Goal: Task Accomplishment & Management: Complete application form

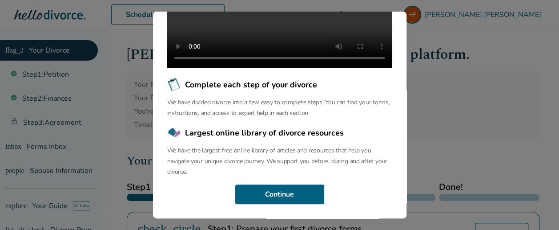
scroll to position [178, 0]
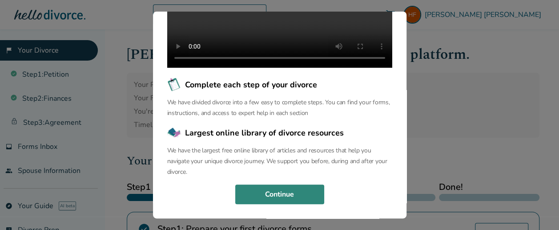
click at [271, 195] on button "Continue" at bounding box center [279, 194] width 89 height 20
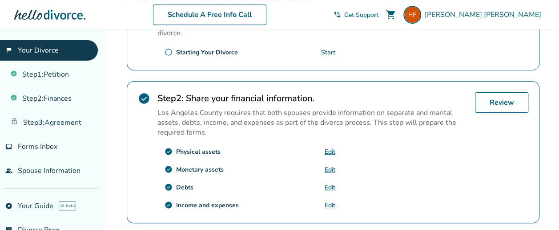
scroll to position [231, 0]
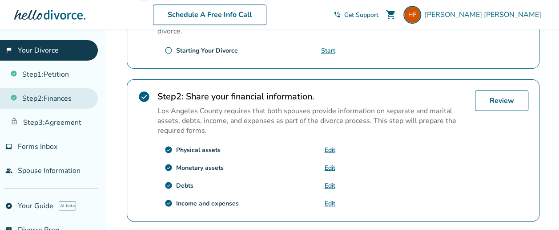
click at [52, 97] on link "Step 2 : Finances" at bounding box center [49, 98] width 98 height 20
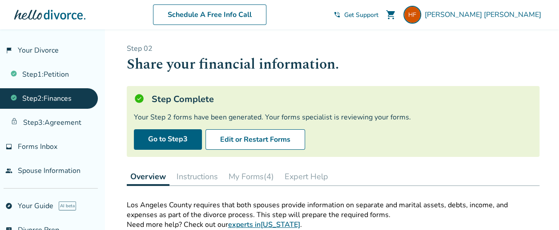
click at [402, 121] on div "Your Step 2 forms have been generated. Your forms specialist is reviewing your …" at bounding box center [333, 117] width 399 height 10
click at [254, 175] on button "My Forms (4)" at bounding box center [251, 176] width 52 height 18
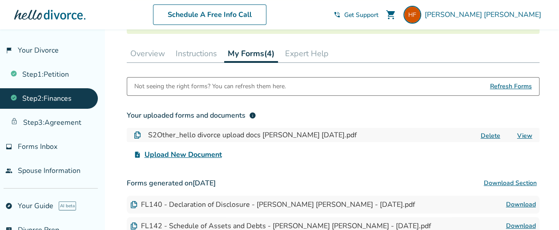
scroll to position [125, 0]
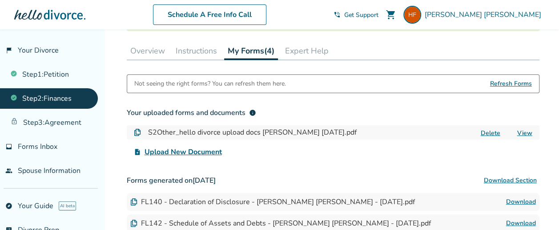
click at [182, 150] on span "Upload New Document" at bounding box center [183, 151] width 77 height 11
click at [0, 0] on input "upload_file Upload New Document" at bounding box center [0, 0] width 0 height 0
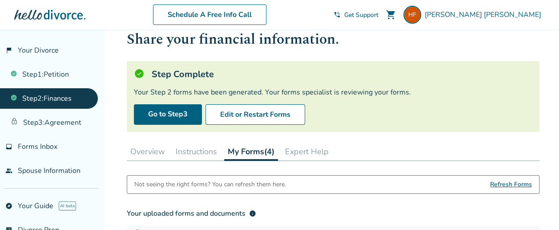
scroll to position [28, 0]
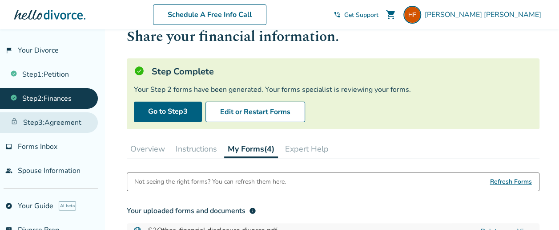
click at [63, 120] on link "Step 3 : Agreement" at bounding box center [49, 122] width 98 height 20
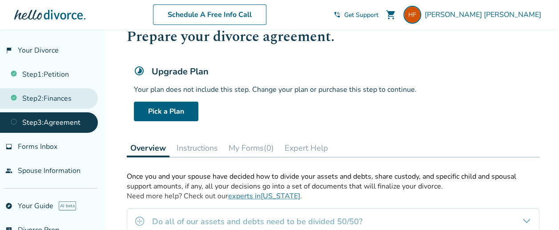
click at [66, 95] on link "Step 2 : Finances" at bounding box center [49, 98] width 98 height 20
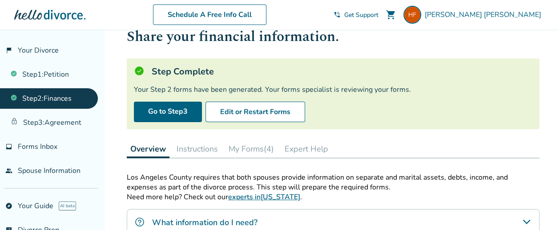
click at [58, 101] on link "Step 2 : Finances" at bounding box center [49, 98] width 98 height 20
click at [74, 98] on link "Step 2 : Finances" at bounding box center [49, 98] width 98 height 20
click at [204, 146] on button "Instructions" at bounding box center [197, 149] width 48 height 18
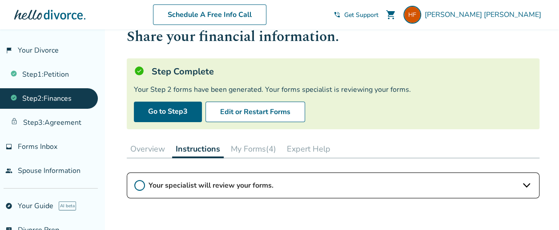
click at [250, 148] on button "My Forms (4)" at bounding box center [253, 149] width 52 height 18
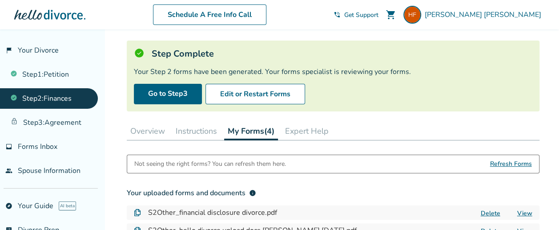
scroll to position [128, 0]
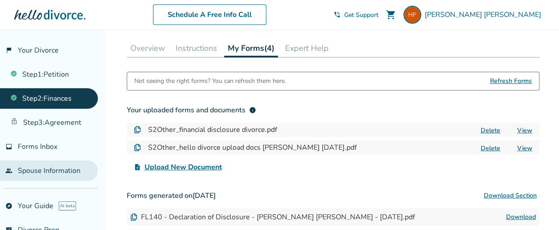
click at [56, 169] on link "people Spouse Information" at bounding box center [49, 170] width 98 height 20
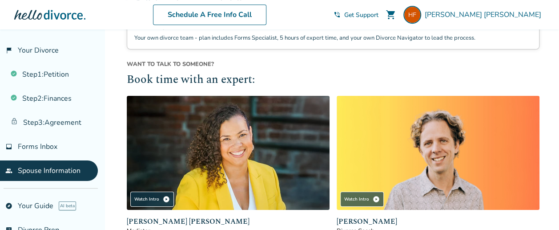
scroll to position [326, 0]
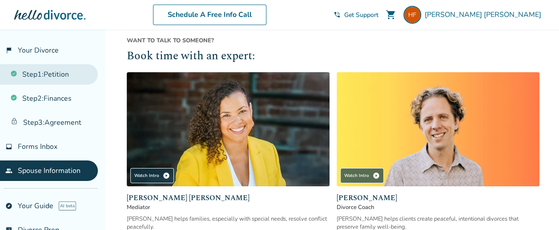
click at [44, 73] on link "Step 1 : Petition" at bounding box center [49, 74] width 98 height 20
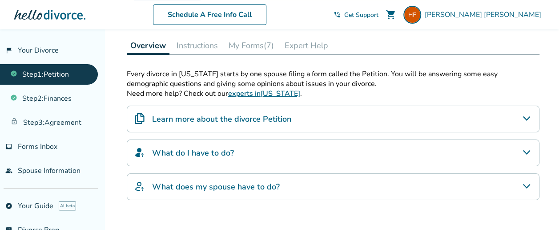
scroll to position [148, 0]
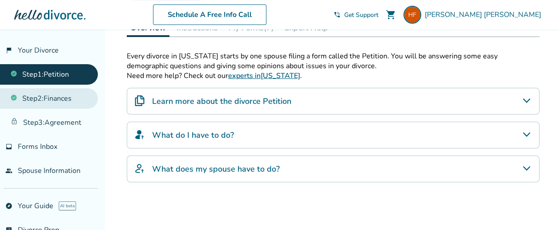
click at [56, 96] on link "Step 2 : Finances" at bounding box center [49, 98] width 98 height 20
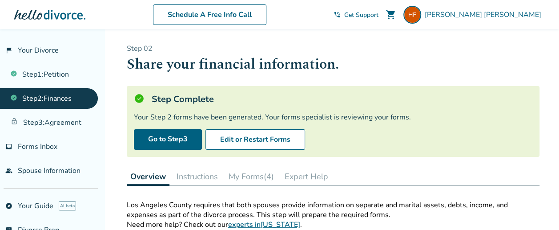
click at [69, 101] on link "Step 2 : Finances" at bounding box center [49, 98] width 98 height 20
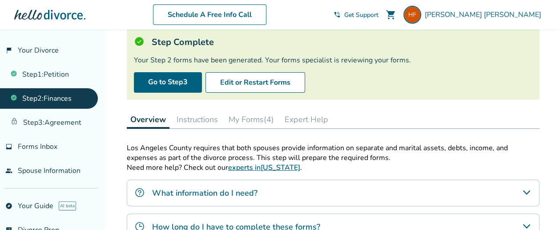
scroll to position [53, 0]
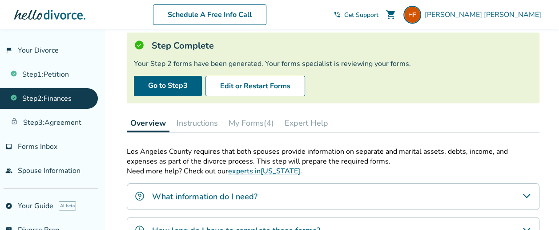
click at [252, 123] on button "My Forms (4)" at bounding box center [251, 123] width 52 height 18
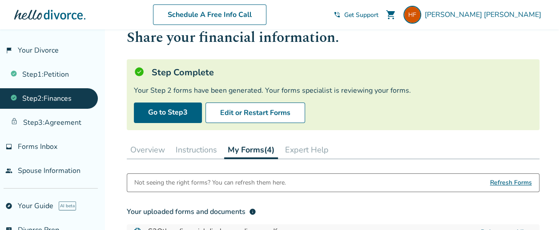
scroll to position [24, 0]
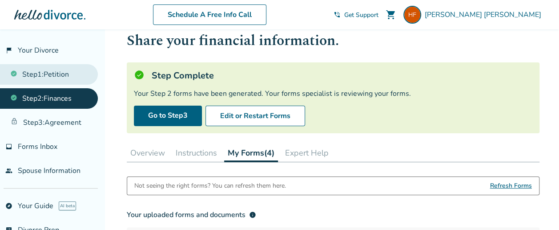
click at [46, 75] on link "Step 1 : Petition" at bounding box center [49, 74] width 98 height 20
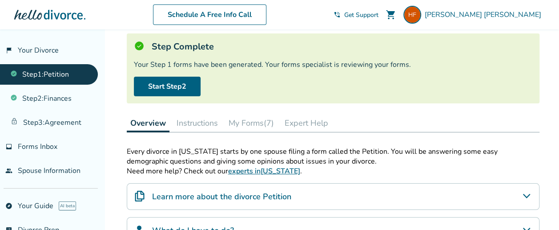
scroll to position [14, 0]
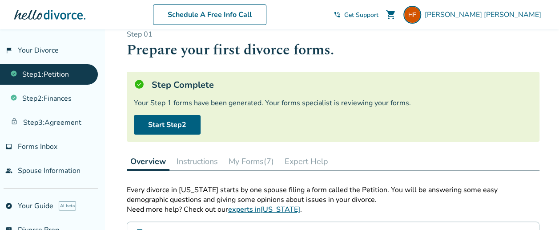
click at [250, 158] on button "My Forms (7)" at bounding box center [251, 161] width 52 height 18
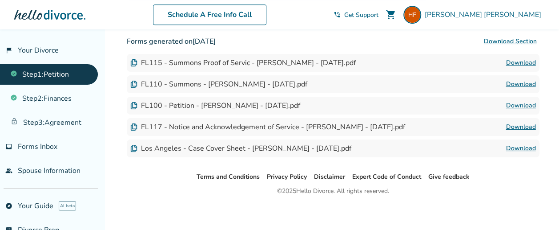
scroll to position [323, 0]
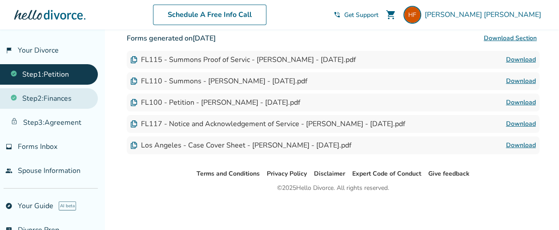
click at [40, 95] on link "Step 2 : Finances" at bounding box center [49, 98] width 98 height 20
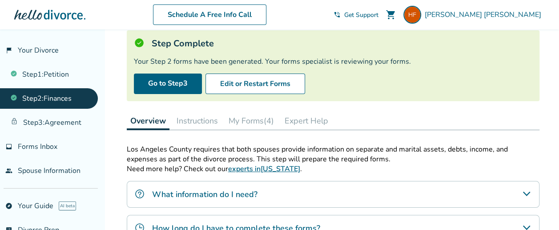
scroll to position [51, 0]
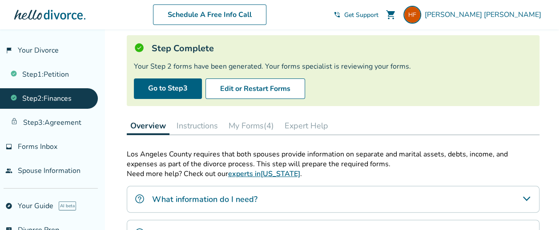
click at [239, 124] on button "My Forms (4)" at bounding box center [251, 126] width 52 height 18
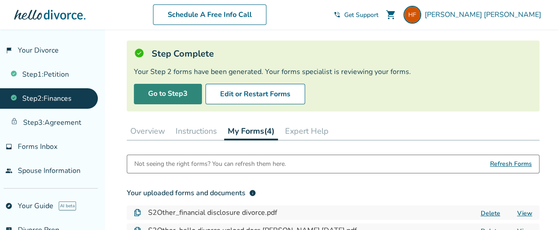
scroll to position [44, 0]
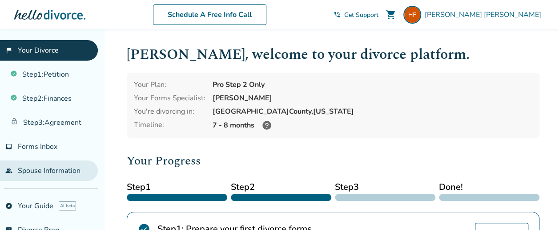
click at [57, 169] on link "people Spouse Information" at bounding box center [49, 170] width 98 height 20
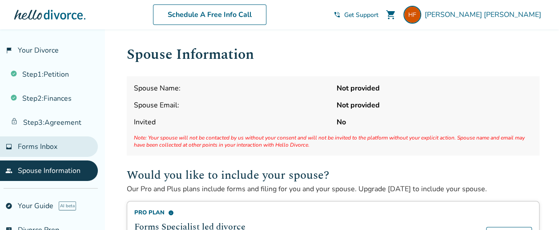
click at [56, 141] on span "Forms Inbox" at bounding box center [38, 146] width 40 height 10
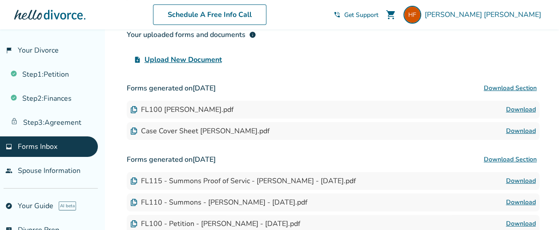
scroll to position [113, 0]
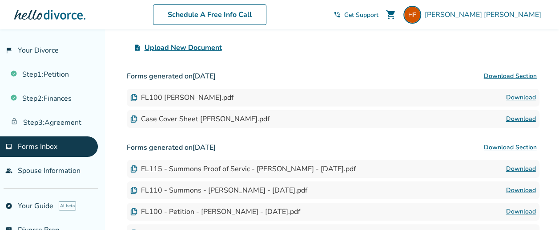
click at [181, 46] on span "Upload New Document" at bounding box center [183, 47] width 77 height 11
click at [0, 0] on input "upload_file Upload New Document" at bounding box center [0, 0] width 0 height 0
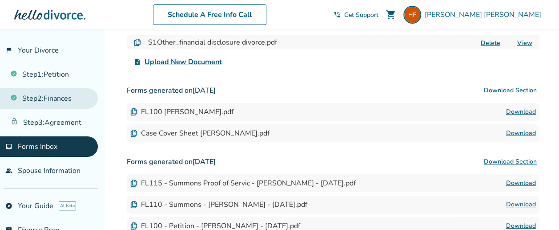
click at [55, 98] on link "Step 2 : Finances" at bounding box center [49, 98] width 98 height 20
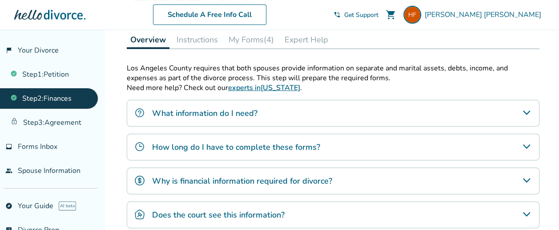
scroll to position [142, 0]
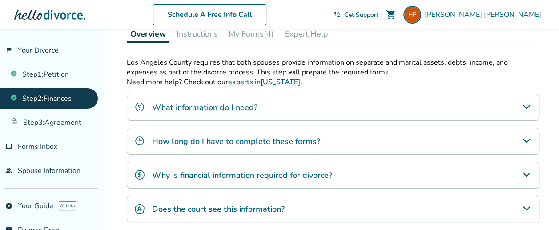
click at [416, 174] on div "Why is financial information required for divorce?" at bounding box center [333, 174] width 413 height 27
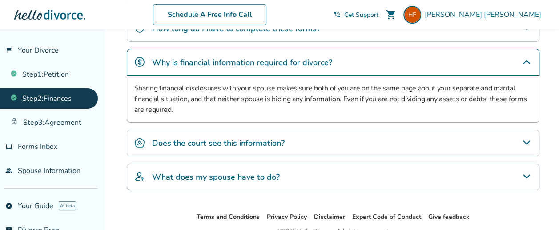
scroll to position [256, 0]
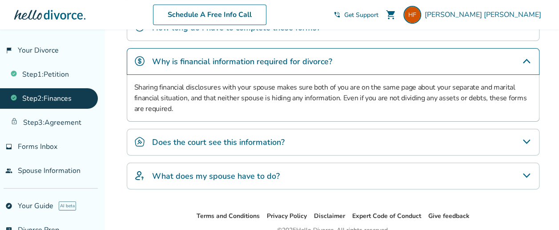
click at [476, 170] on div "What does my spouse have to do?" at bounding box center [333, 175] width 413 height 27
